Goal: Check status: Check status

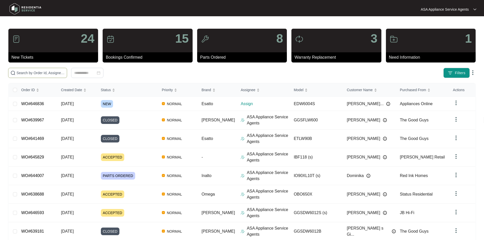
click at [65, 74] on input "text" at bounding box center [41, 73] width 48 height 6
type input "645019"
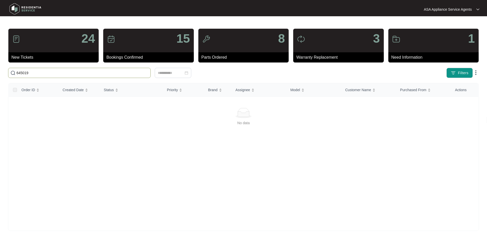
drag, startPoint x: 86, startPoint y: 72, endPoint x: -61, endPoint y: 74, distance: 146.8
click at [0, 74] on html "ASA Appliance Service Agents ASA Applia... 24 New Tickets 15 Bookings Confirmed…" at bounding box center [243, 120] width 487 height 240
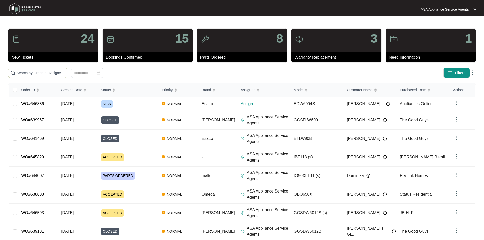
click at [30, 76] on span at bounding box center [37, 73] width 59 height 10
click at [31, 73] on input "text" at bounding box center [41, 73] width 48 height 6
type input "645019"
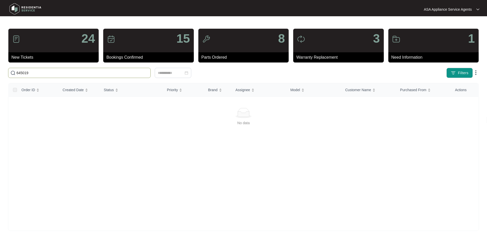
drag, startPoint x: 28, startPoint y: 74, endPoint x: 11, endPoint y: 73, distance: 17.3
click at [11, 73] on span "645019" at bounding box center [79, 73] width 143 height 10
